Goal: Transaction & Acquisition: Purchase product/service

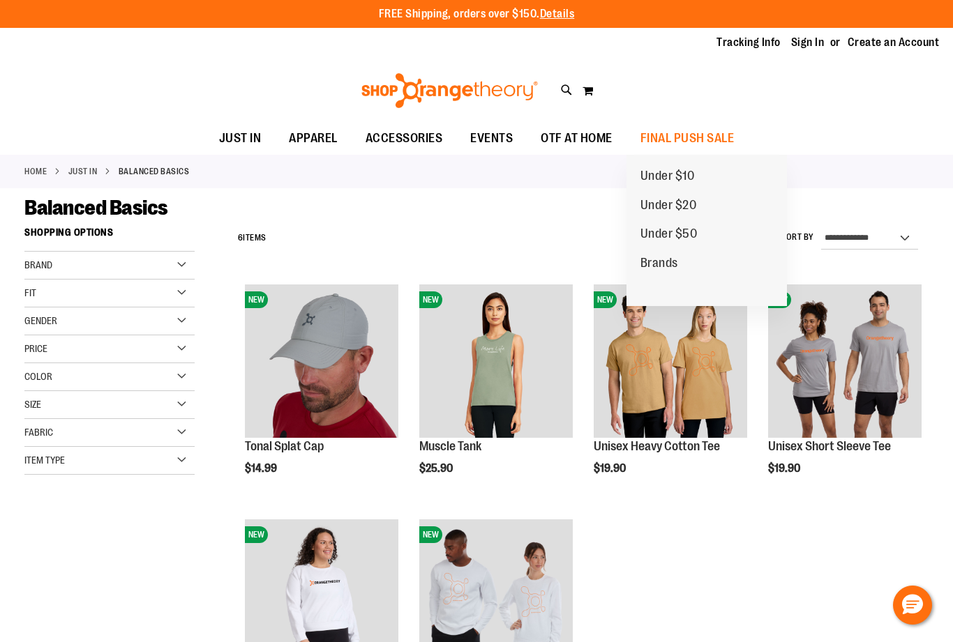
click at [688, 239] on span "Under $50" at bounding box center [668, 235] width 57 height 17
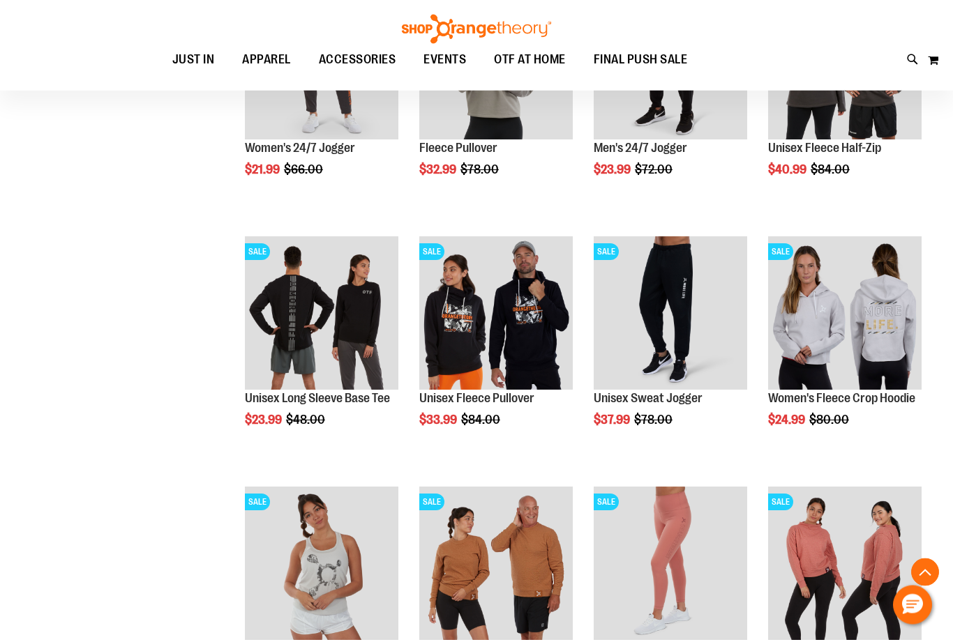
scroll to position [799, 0]
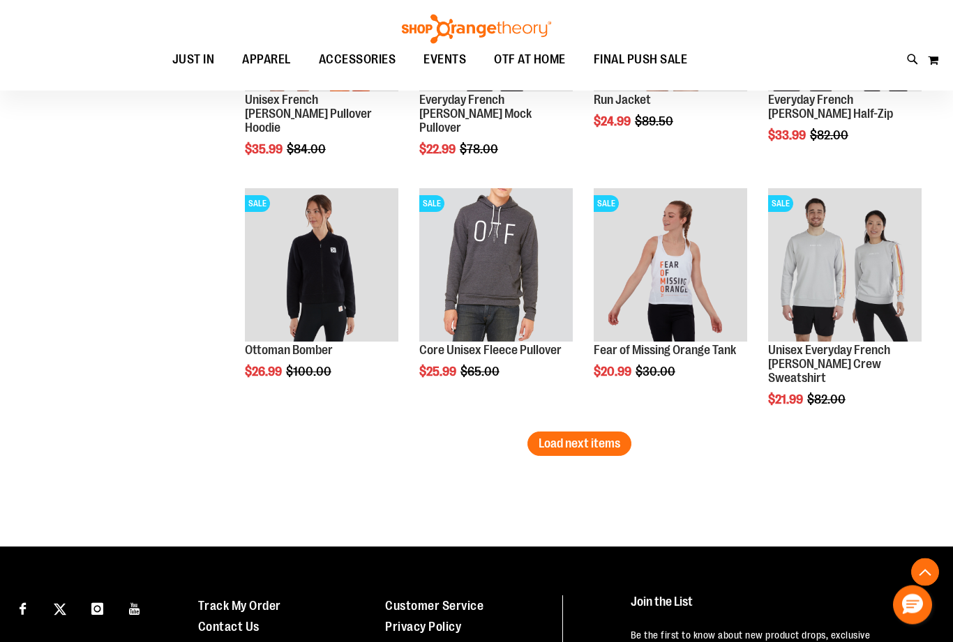
scroll to position [2098, 0]
click at [616, 447] on span "Load next items" at bounding box center [579, 444] width 82 height 14
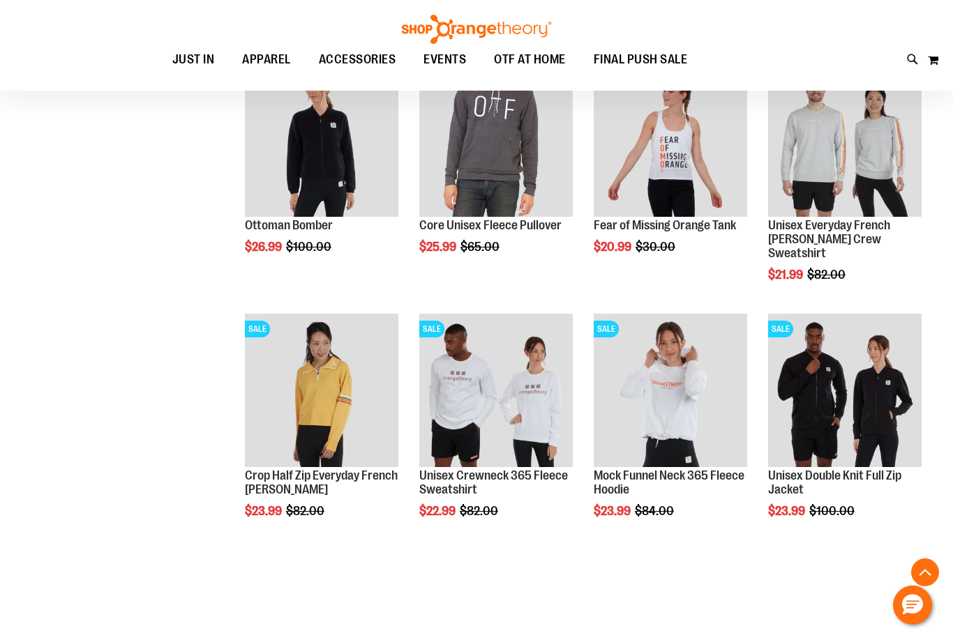
scroll to position [2223, 0]
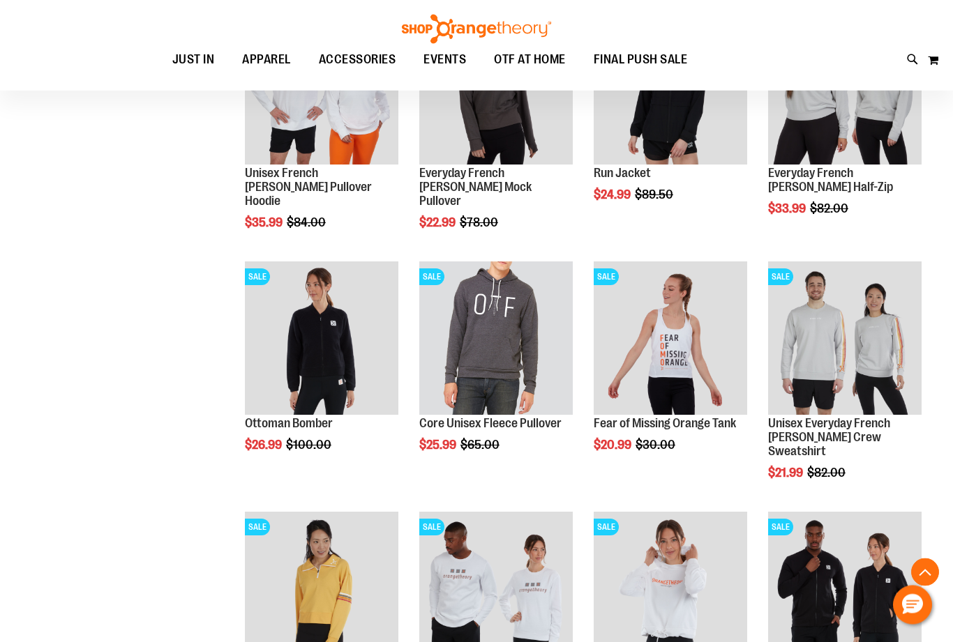
scroll to position [2025, 0]
click at [834, 628] on span "Quickview" at bounding box center [801, 646] width 66 height 36
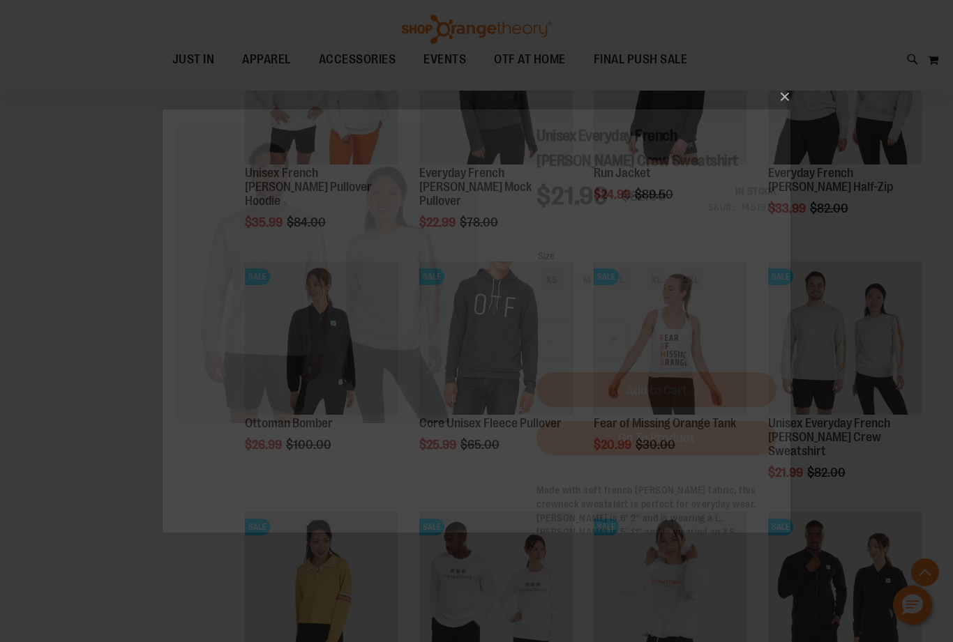
scroll to position [0, 0]
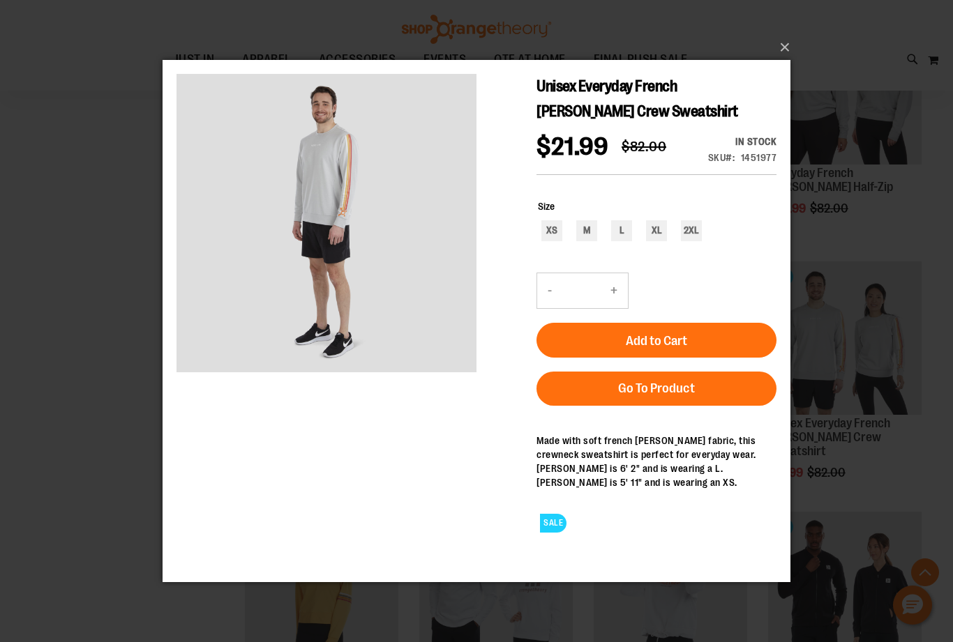
scroll to position [2025, 0]
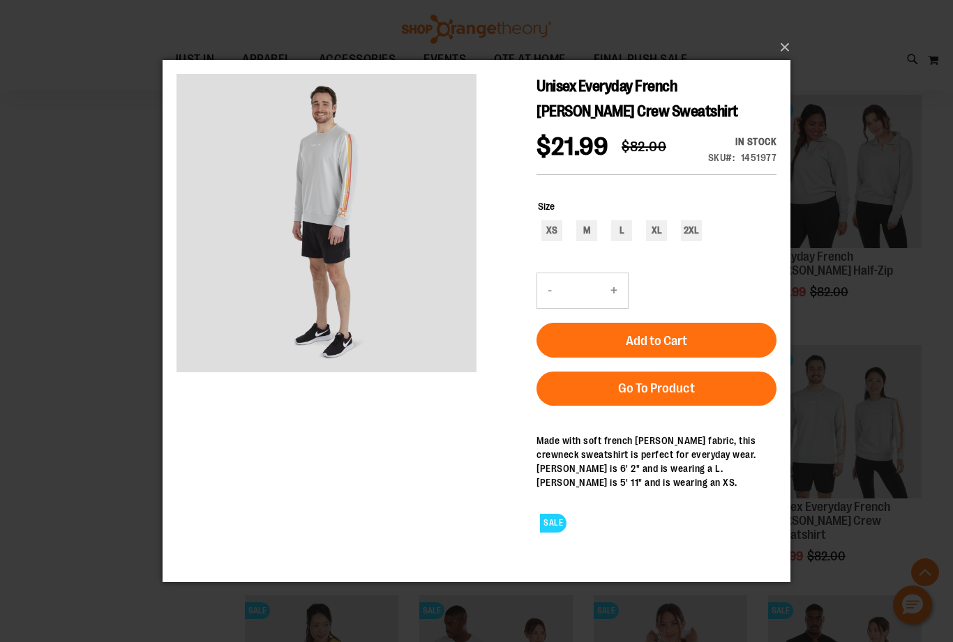
scroll to position [1941, 0]
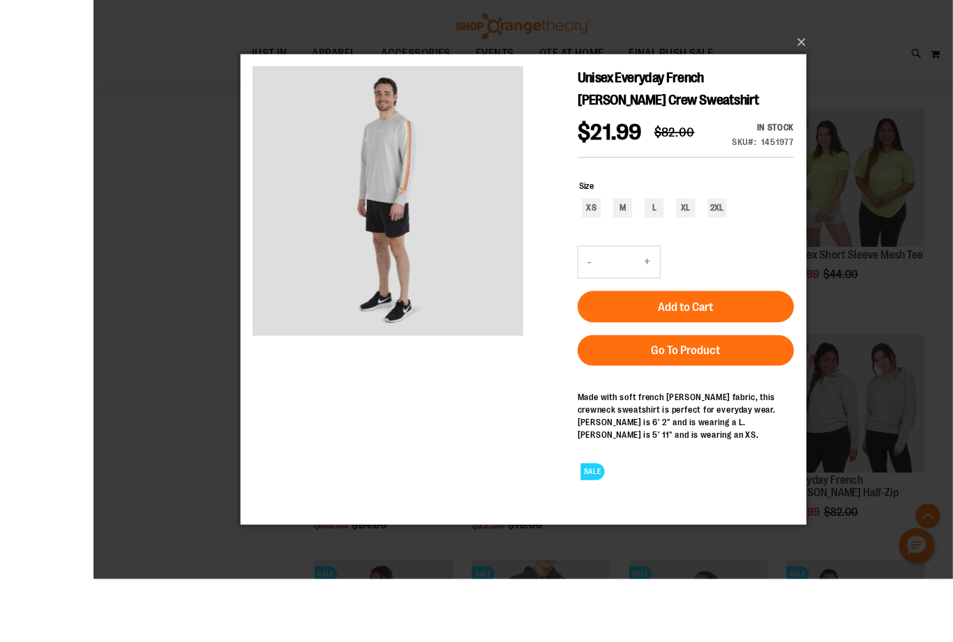
scroll to position [1824, 0]
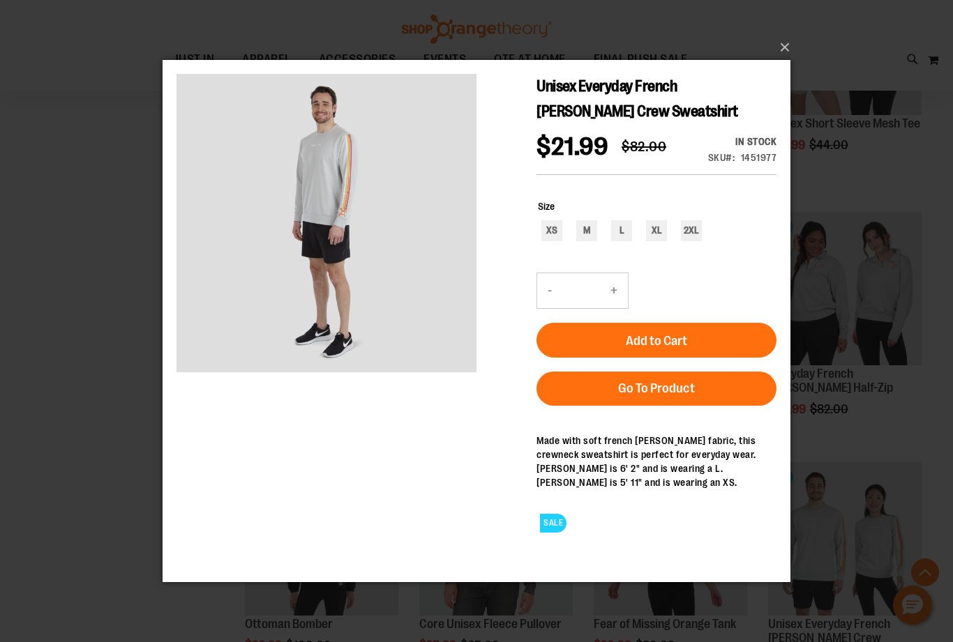
click at [787, 63] on button "×" at bounding box center [481, 47] width 628 height 31
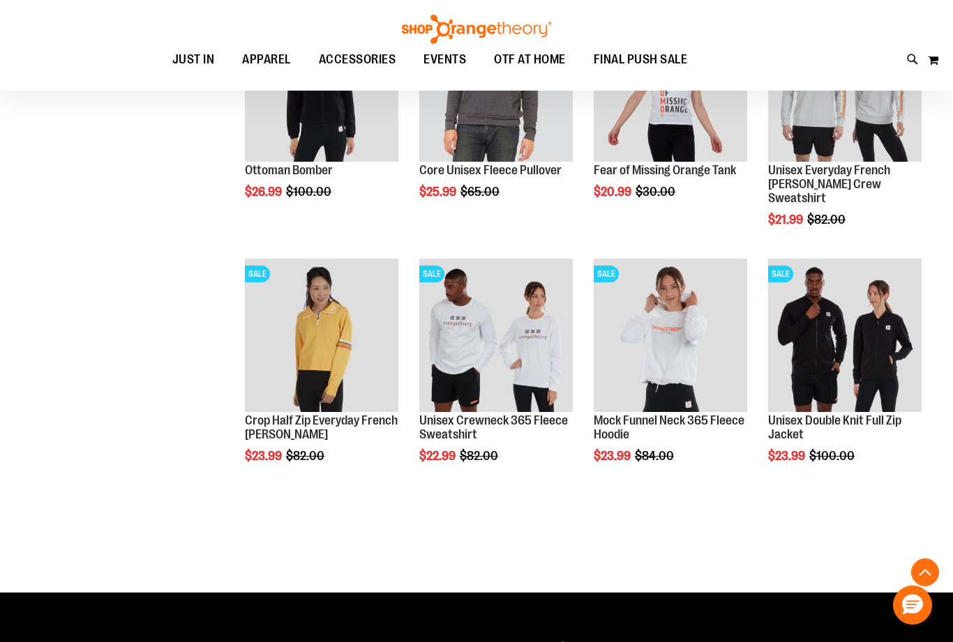
scroll to position [2277, 0]
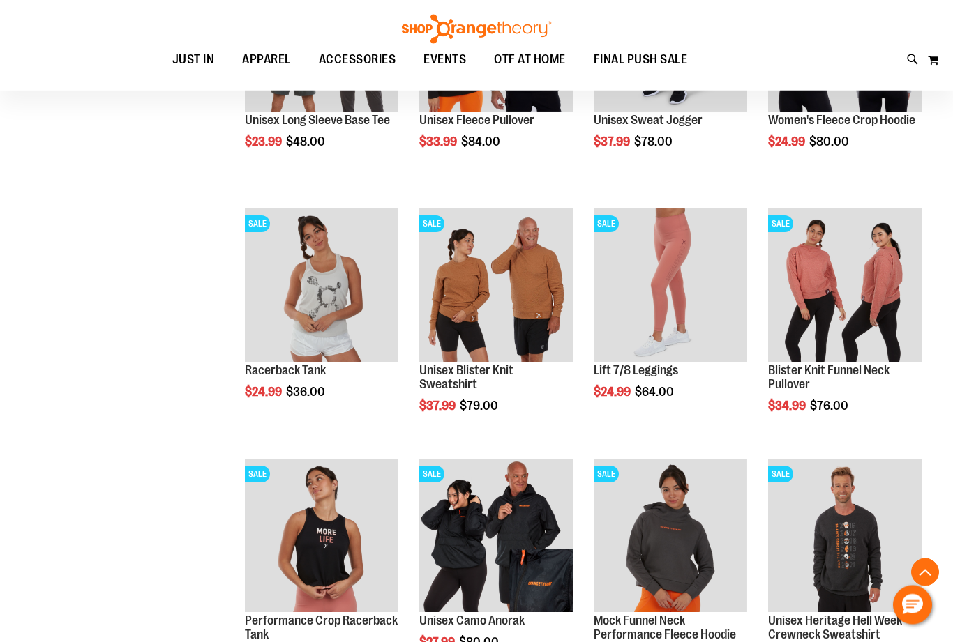
scroll to position [1077, 0]
click at [311, 547] on span "Quickview" at bounding box center [278, 565] width 66 height 36
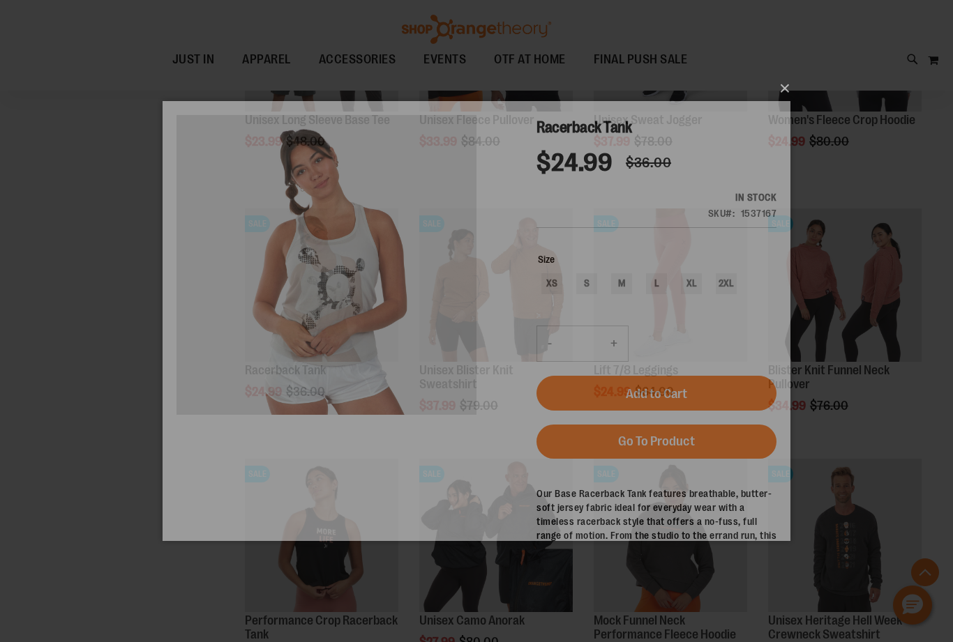
scroll to position [0, 0]
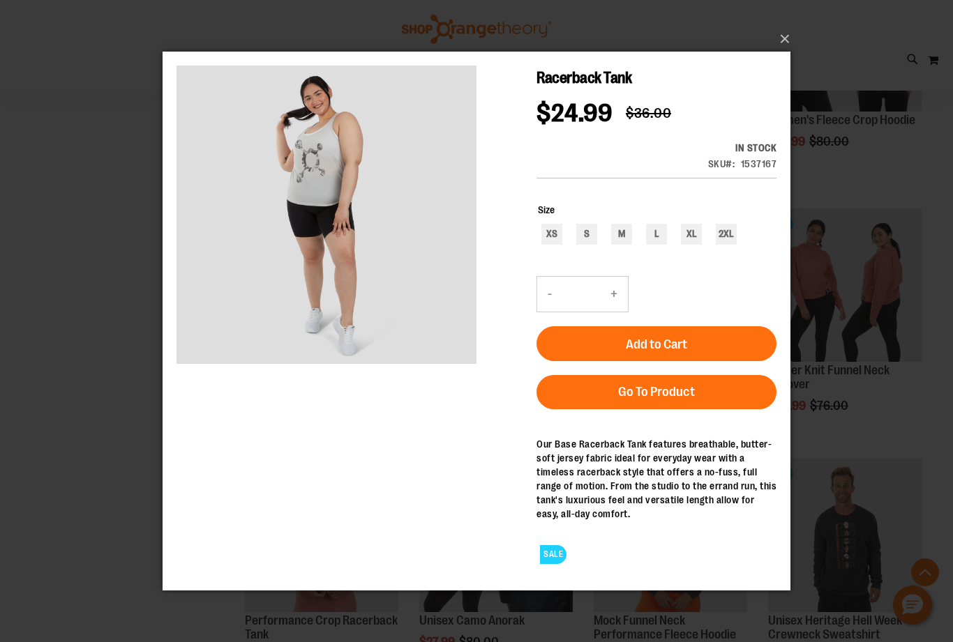
click at [783, 38] on button "×" at bounding box center [481, 39] width 628 height 31
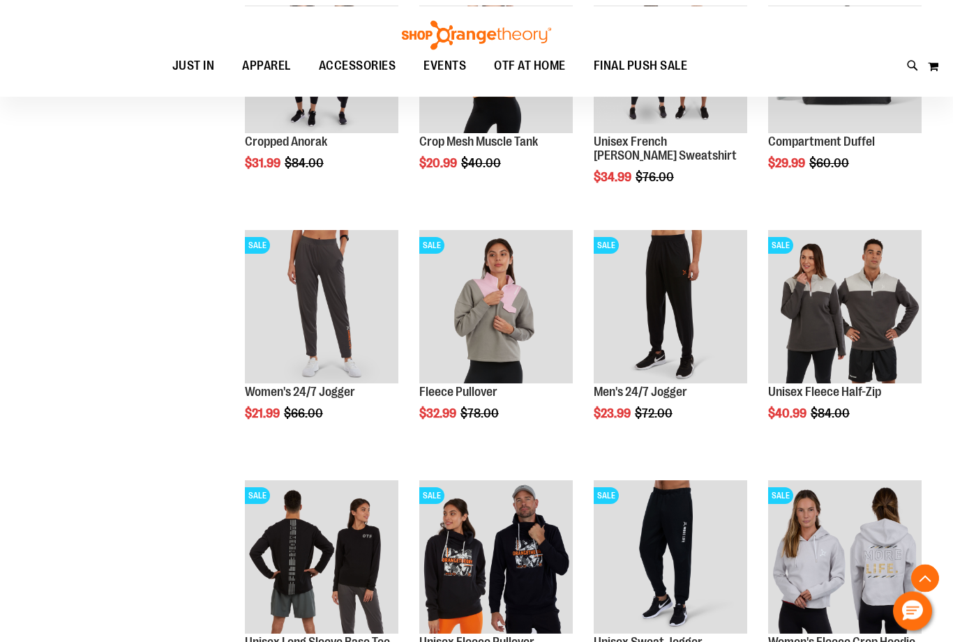
scroll to position [554, 0]
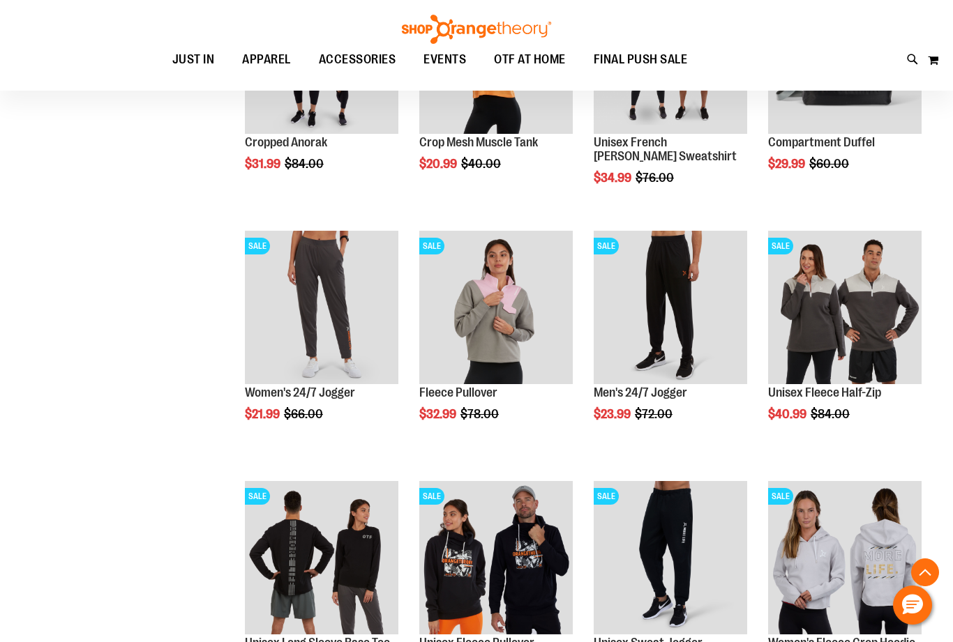
click at [370, 578] on img "product" at bounding box center [321, 557] width 153 height 153
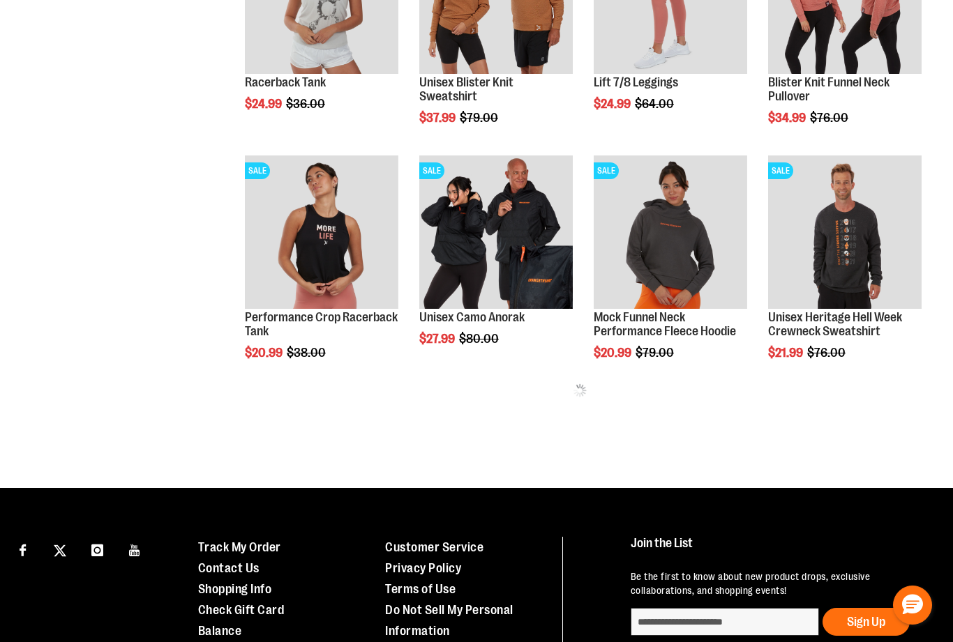
scroll to position [599, 0]
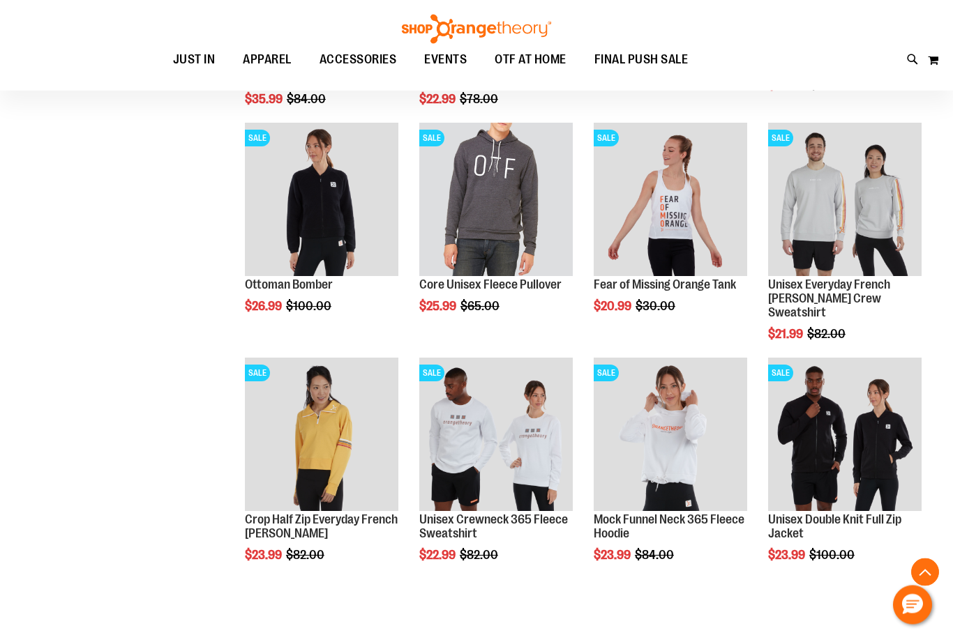
scroll to position [1336, 0]
click at [819, 444] on img "product" at bounding box center [844, 434] width 153 height 153
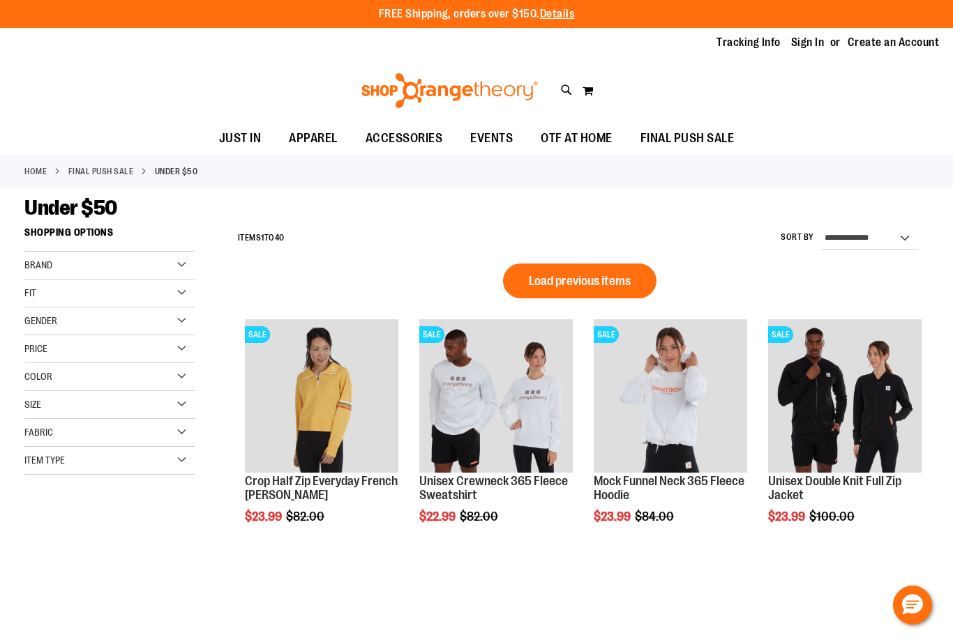
click at [617, 280] on span "Load previous items" at bounding box center [580, 281] width 102 height 14
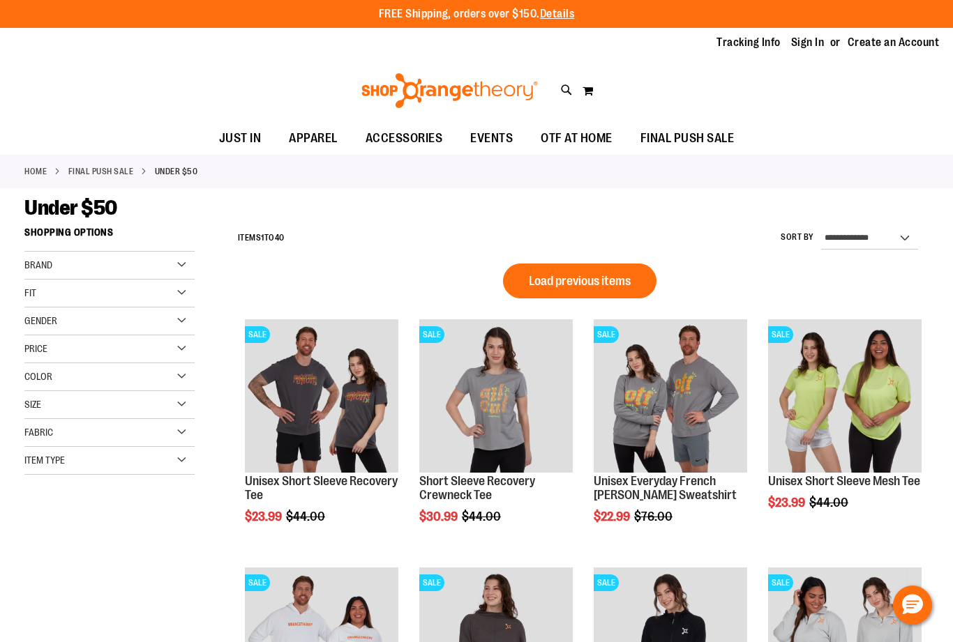
click at [631, 273] on button "Load previous items" at bounding box center [579, 281] width 153 height 35
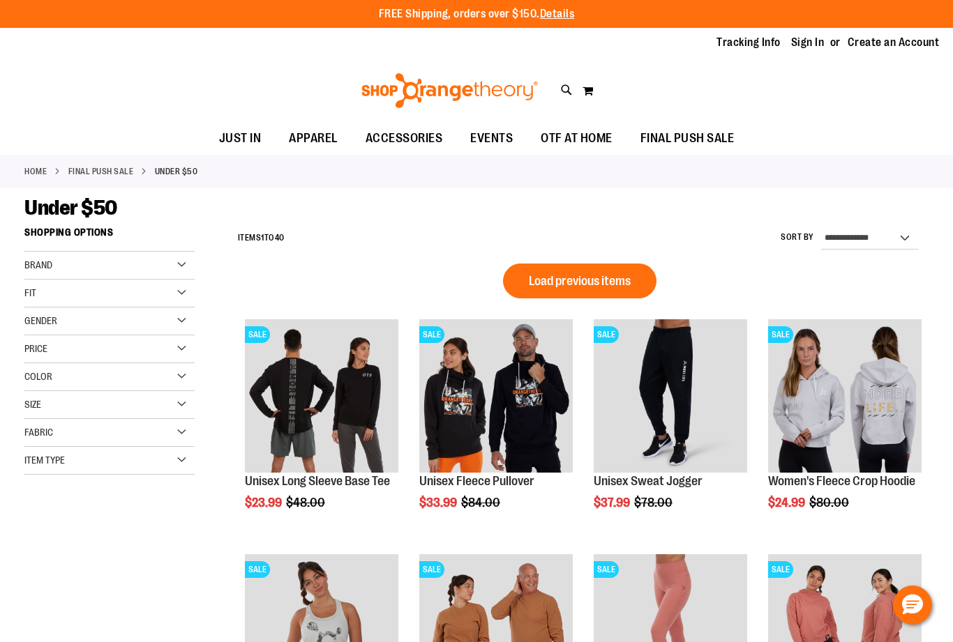
click at [630, 286] on span "Load previous items" at bounding box center [580, 281] width 102 height 14
